Goal: Information Seeking & Learning: Learn about a topic

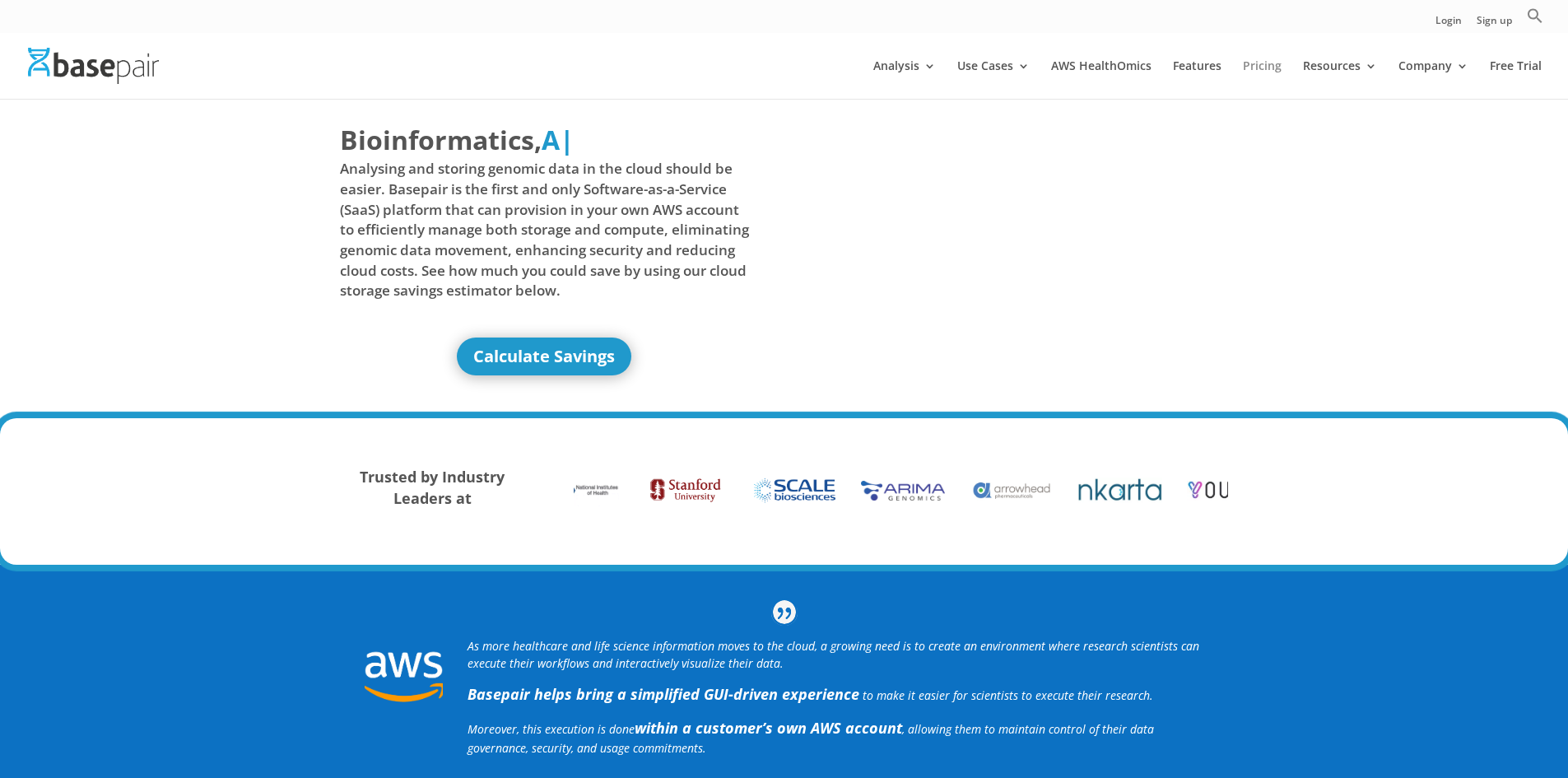
click at [1251, 68] on link "Pricing" at bounding box center [1262, 80] width 38 height 38
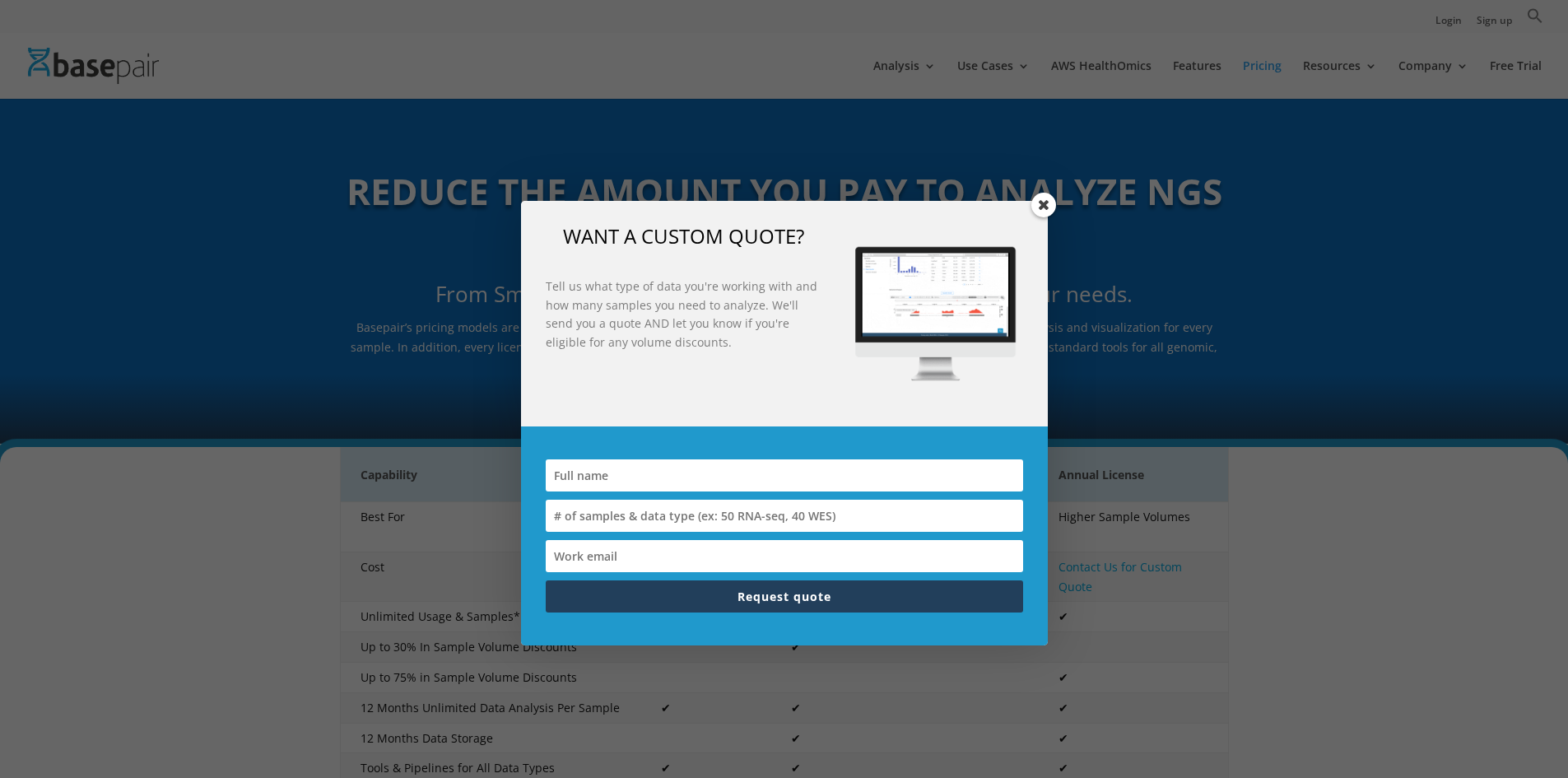
click at [1044, 201] on span at bounding box center [1044, 205] width 25 height 25
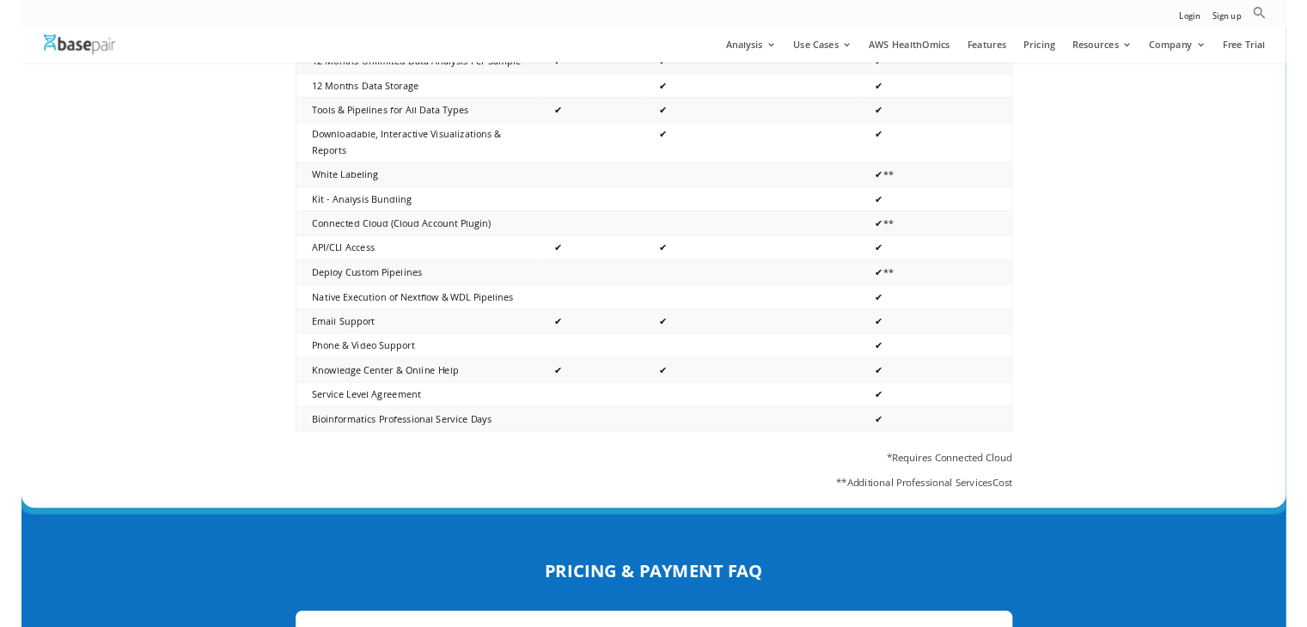
scroll to position [687, 0]
